Goal: Task Accomplishment & Management: Use online tool/utility

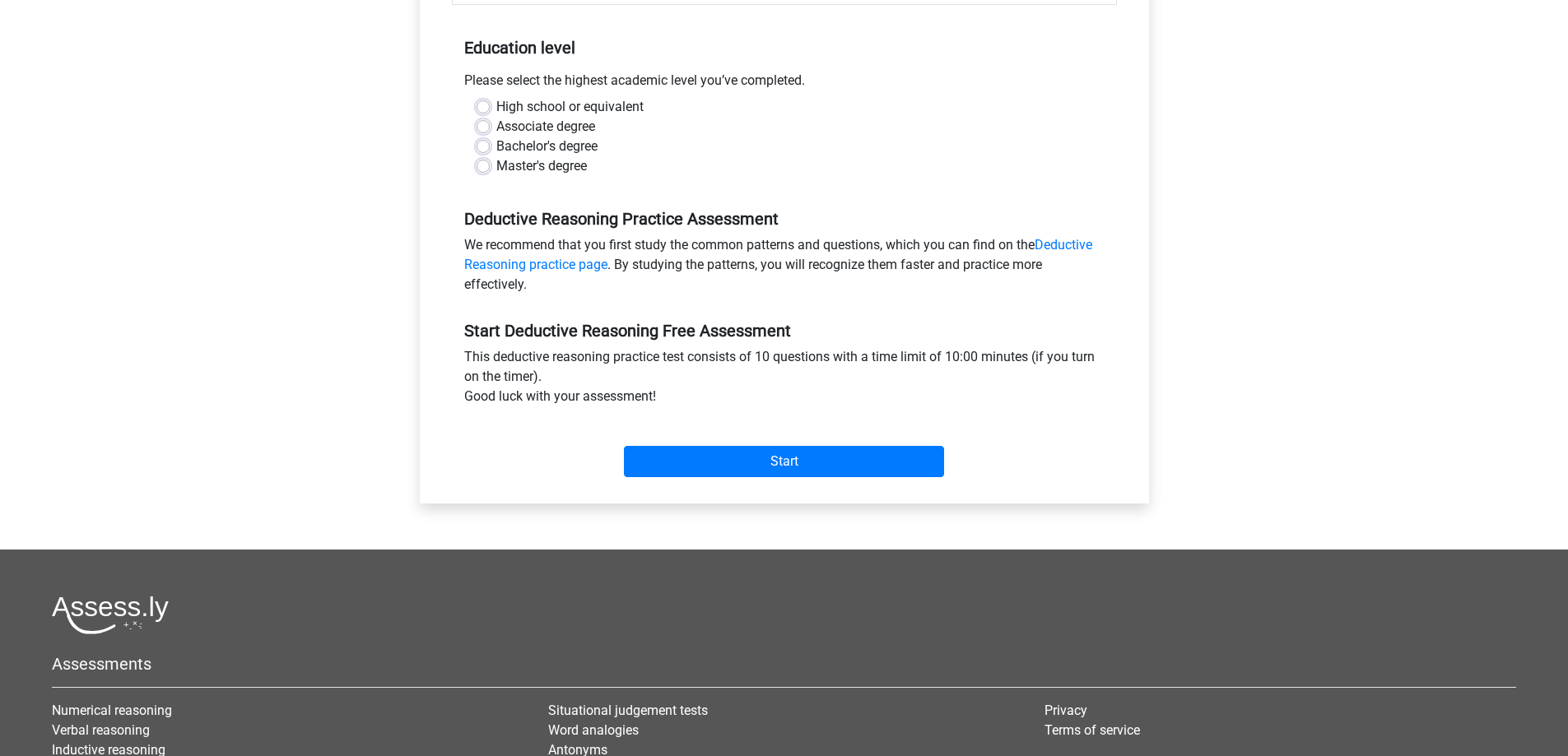
scroll to position [329, 0]
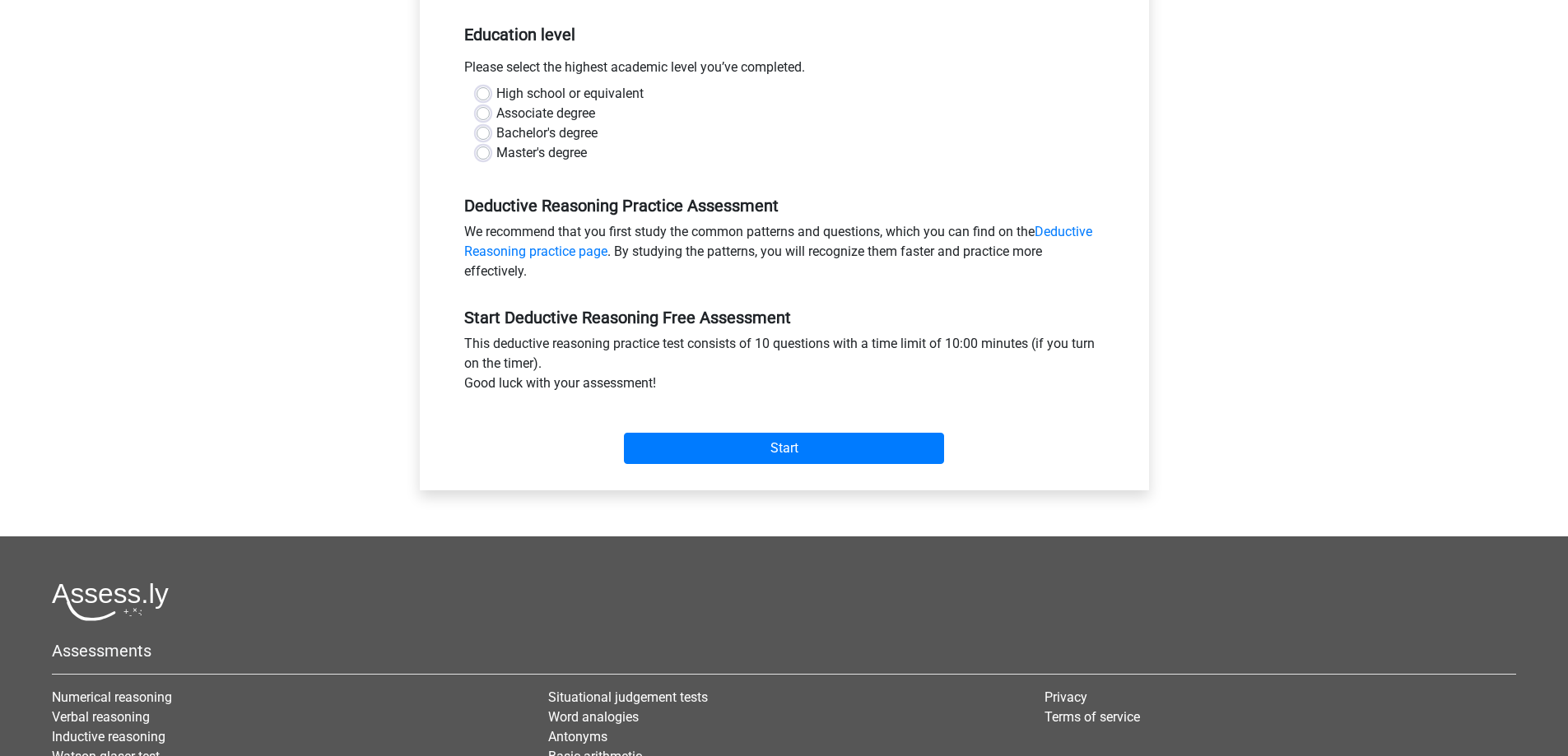
click at [496, 128] on label "Bachelor's degree" at bounding box center [547, 133] width 102 height 20
click at [483, 128] on input "Bachelor's degree" at bounding box center [483, 132] width 13 height 17
radio input "true"
click at [710, 443] on input "Start" at bounding box center [784, 449] width 321 height 32
